Goal: Transaction & Acquisition: Purchase product/service

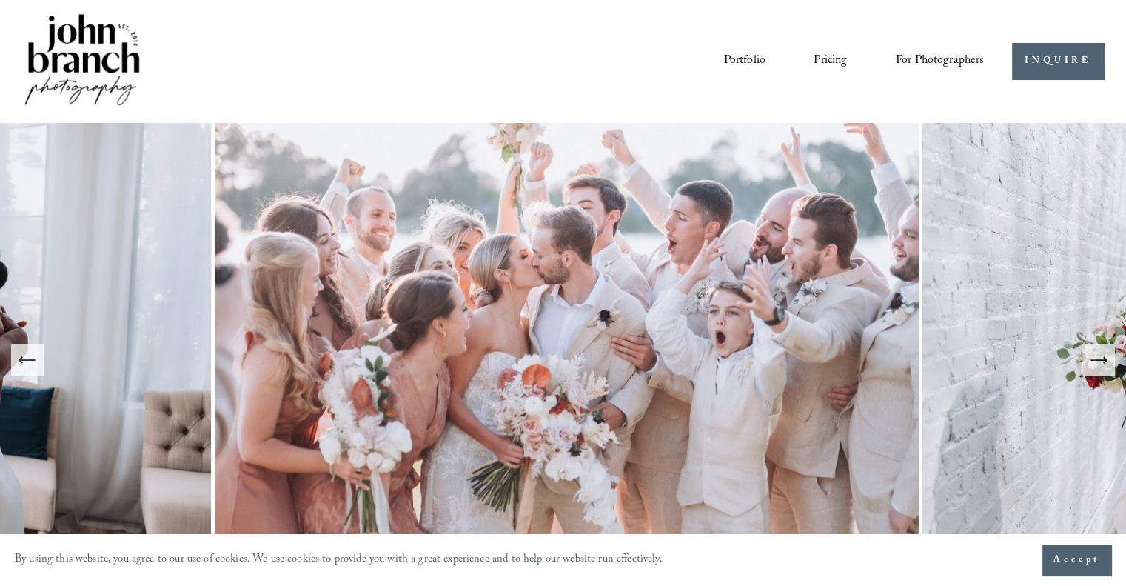
click at [920, 60] on span "For Photographers" at bounding box center [940, 61] width 89 height 23
click at [0, 0] on span "Presets" at bounding box center [0, 0] width 0 height 0
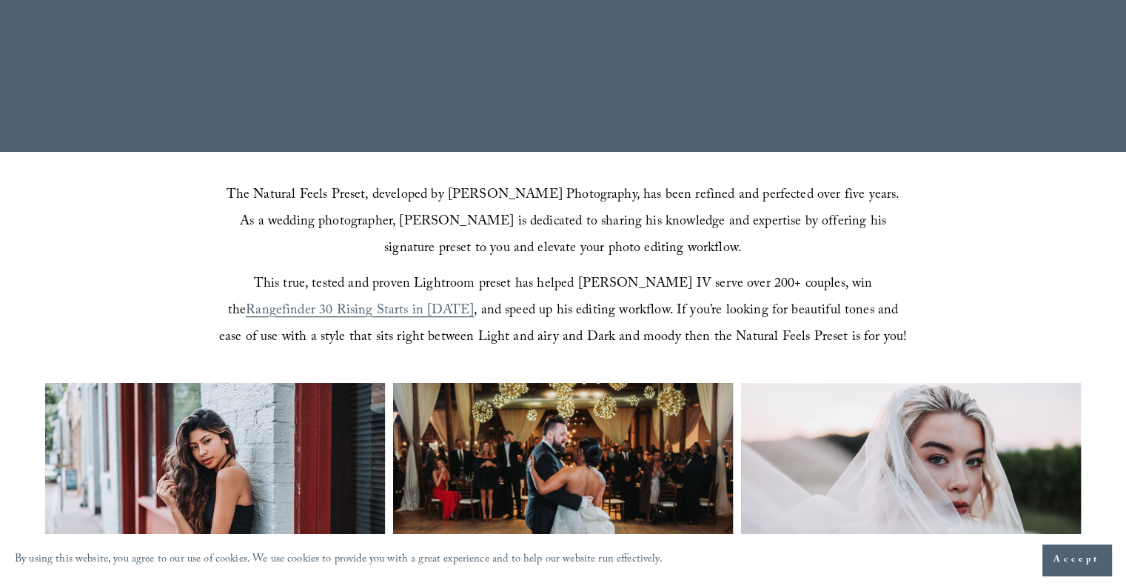
scroll to position [370, 0]
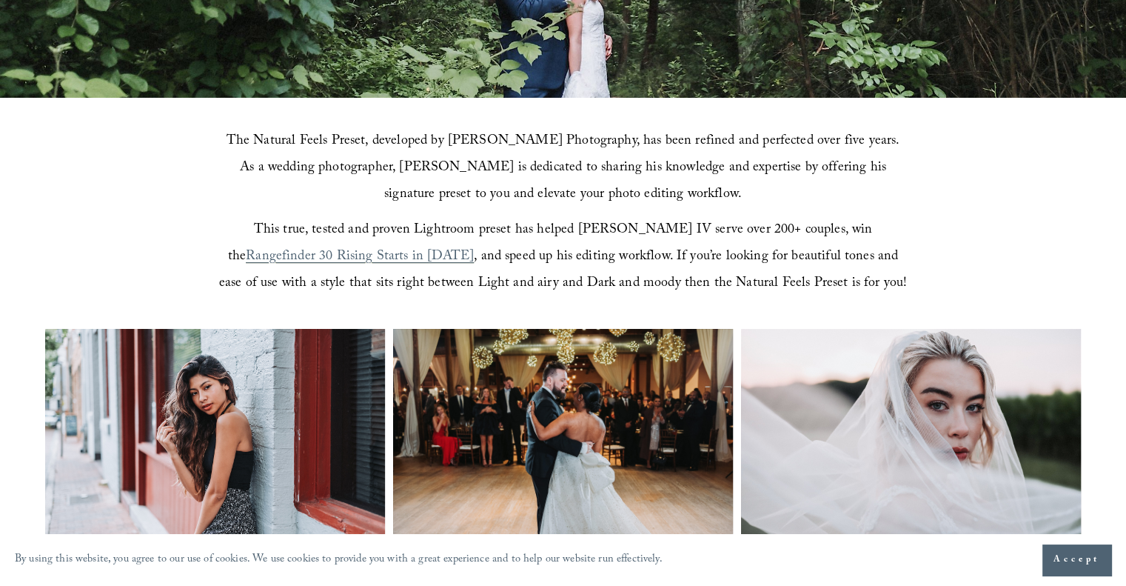
click at [1081, 560] on span "Accept" at bounding box center [1077, 559] width 47 height 15
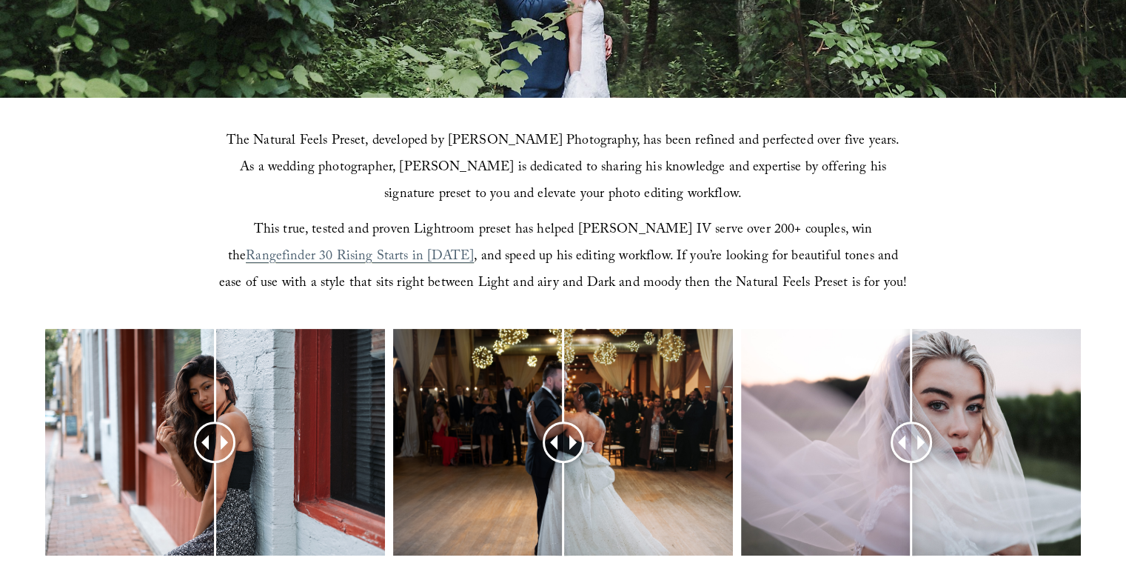
click at [524, 257] on span ", and speed up his editing workflow. If you’re looking for beautiful tones and …" at bounding box center [563, 271] width 688 height 50
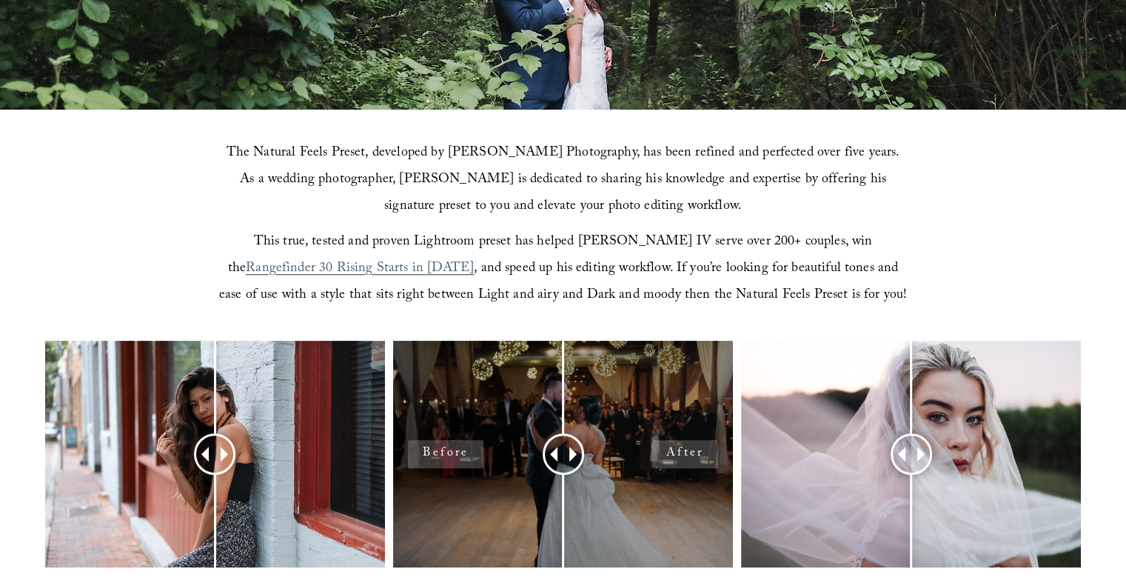
scroll to position [518, 0]
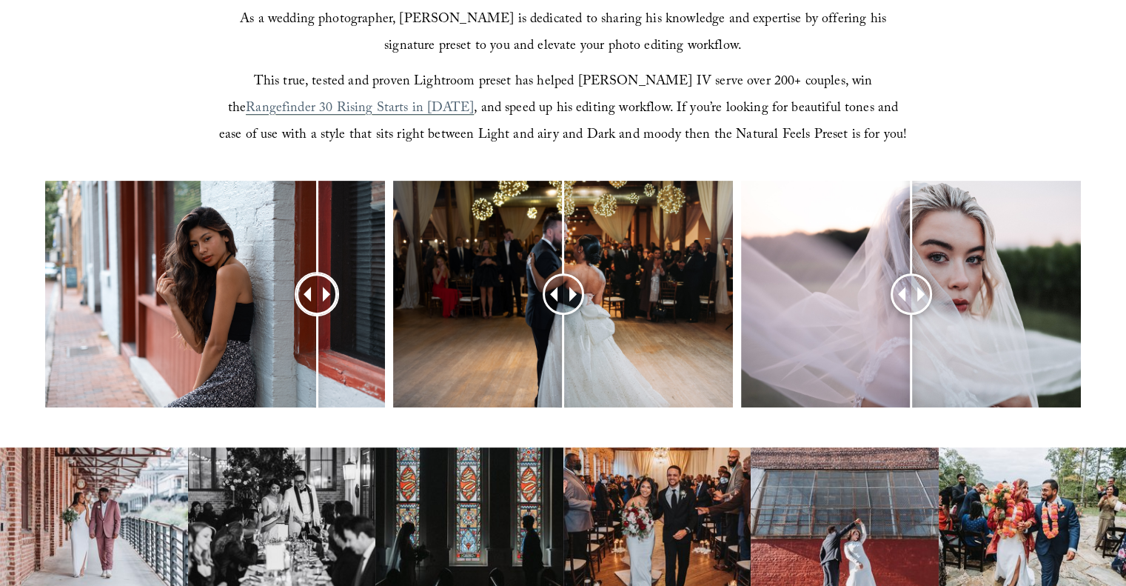
drag, startPoint x: 210, startPoint y: 291, endPoint x: 317, endPoint y: 308, distance: 108.0
click at [317, 308] on div at bounding box center [316, 293] width 37 height 37
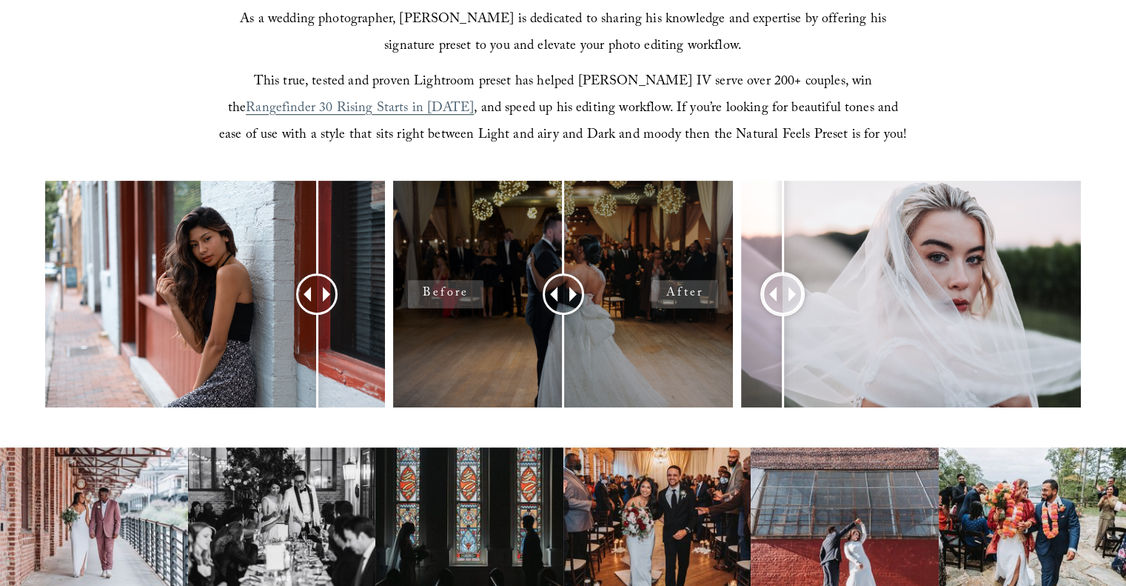
drag, startPoint x: 911, startPoint y: 295, endPoint x: 699, endPoint y: 331, distance: 214.9
click at [780, 312] on div at bounding box center [782, 293] width 37 height 37
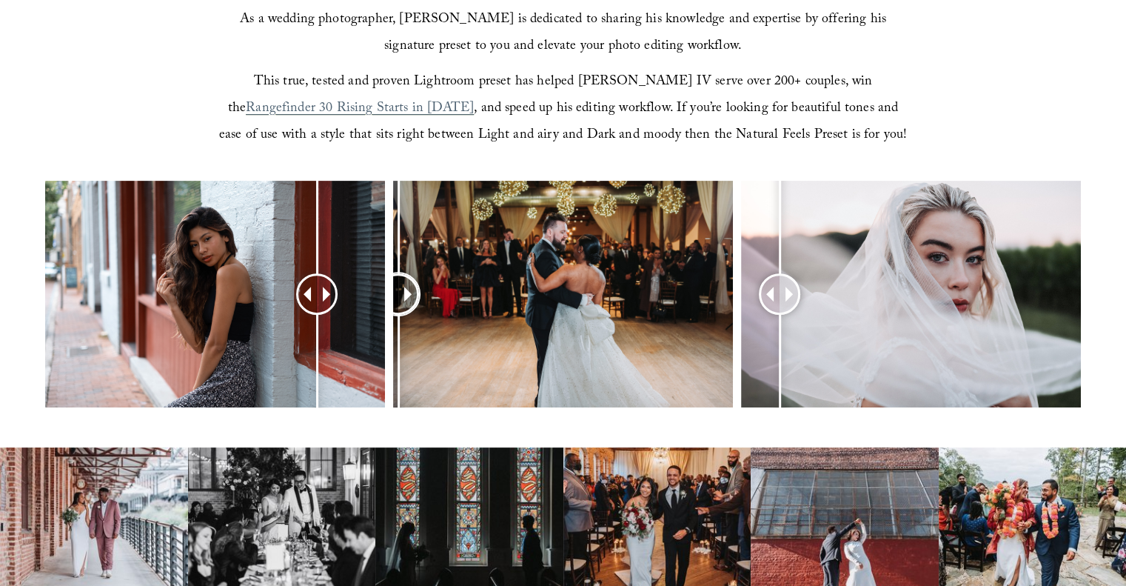
drag, startPoint x: 562, startPoint y: 295, endPoint x: 398, endPoint y: 308, distance: 164.1
click at [398, 308] on div at bounding box center [398, 293] width 37 height 37
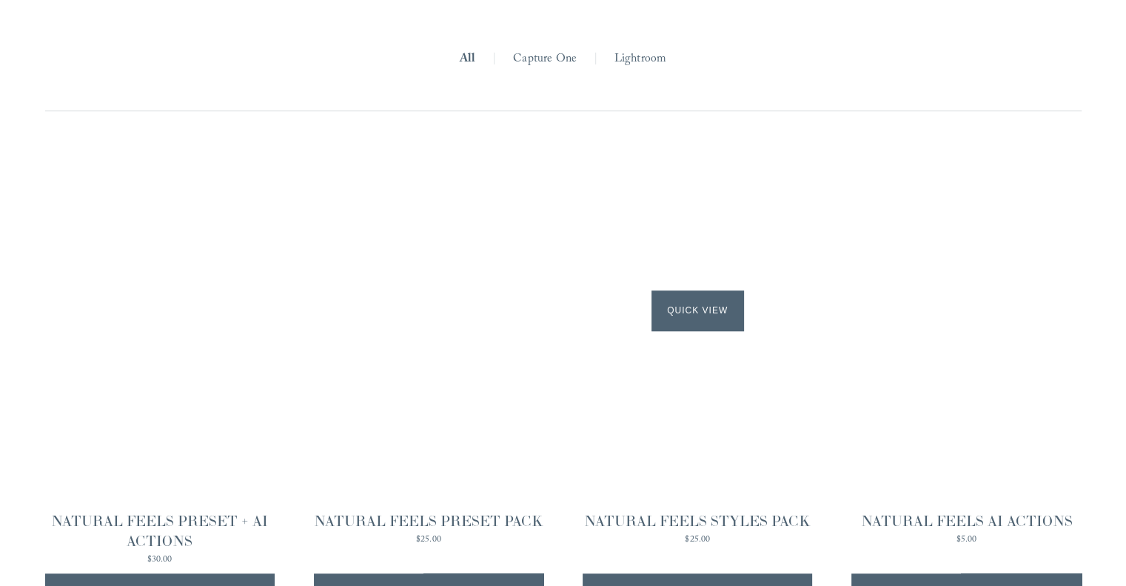
scroll to position [1481, 0]
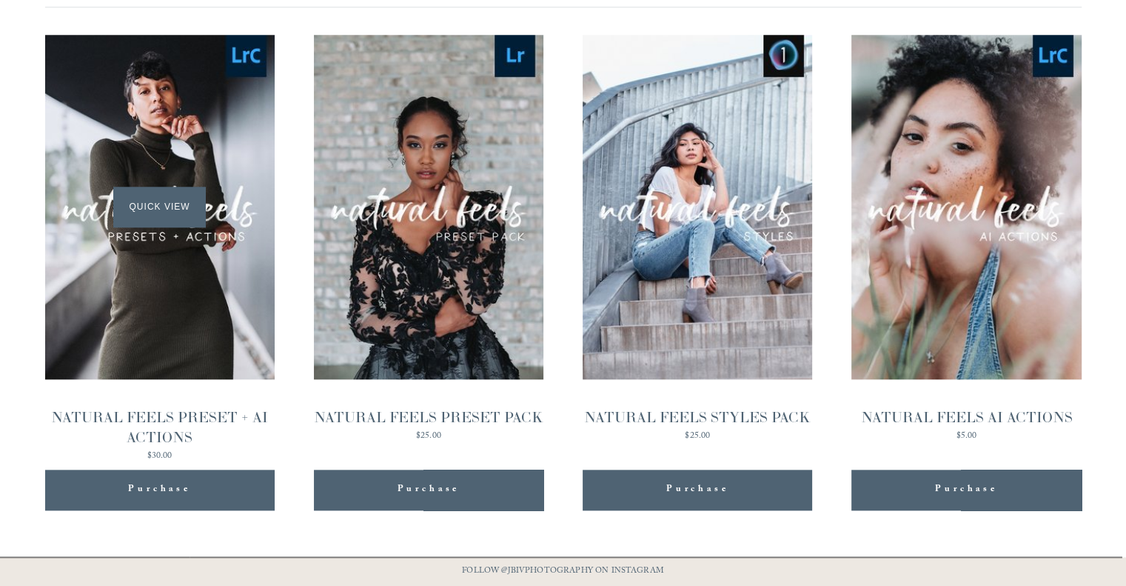
click at [154, 209] on span "Quick View" at bounding box center [159, 207] width 93 height 41
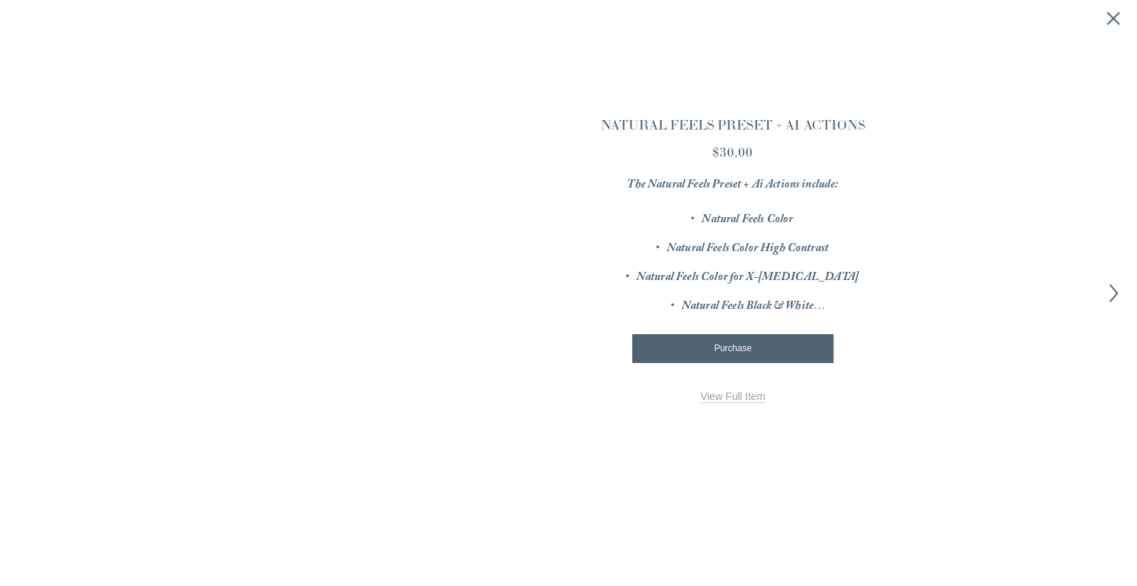
scroll to position [1484, 0]
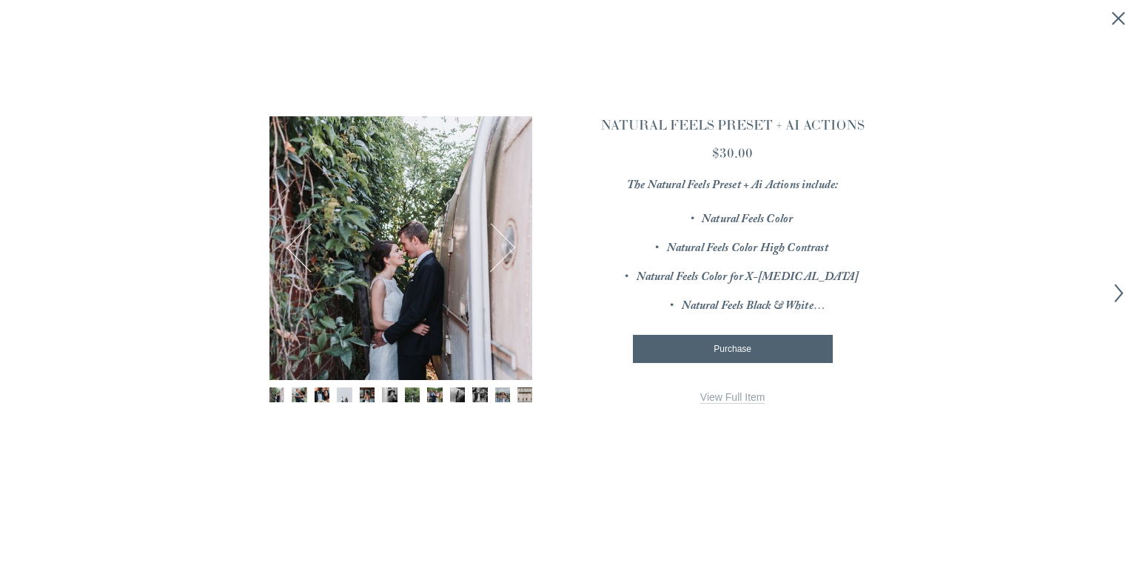
click at [723, 402] on link "View Full Item" at bounding box center [733, 397] width 65 height 13
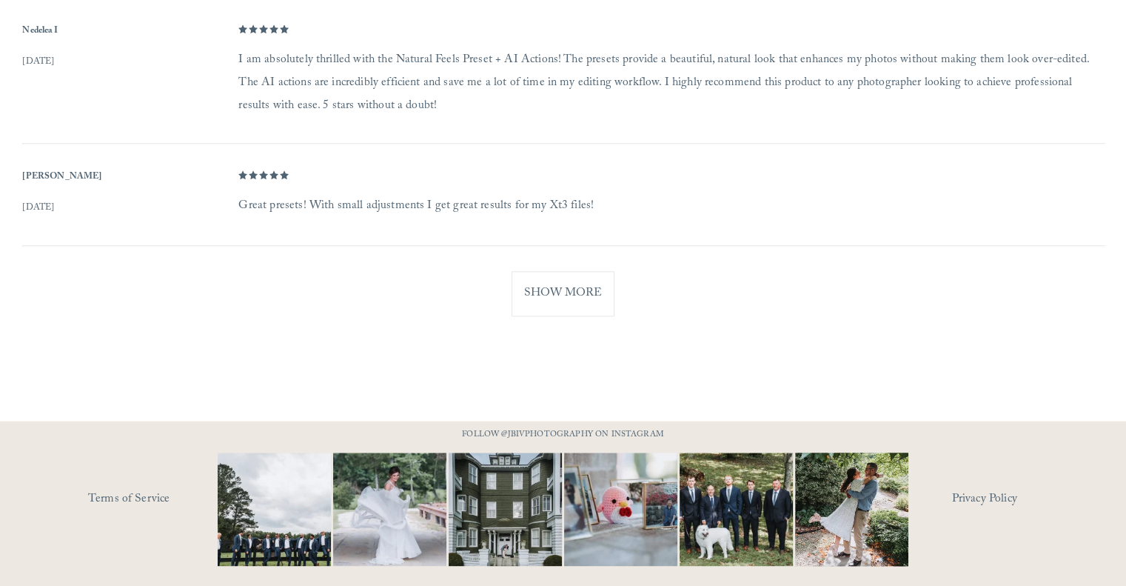
scroll to position [1591, 0]
